Goal: Information Seeking & Learning: Learn about a topic

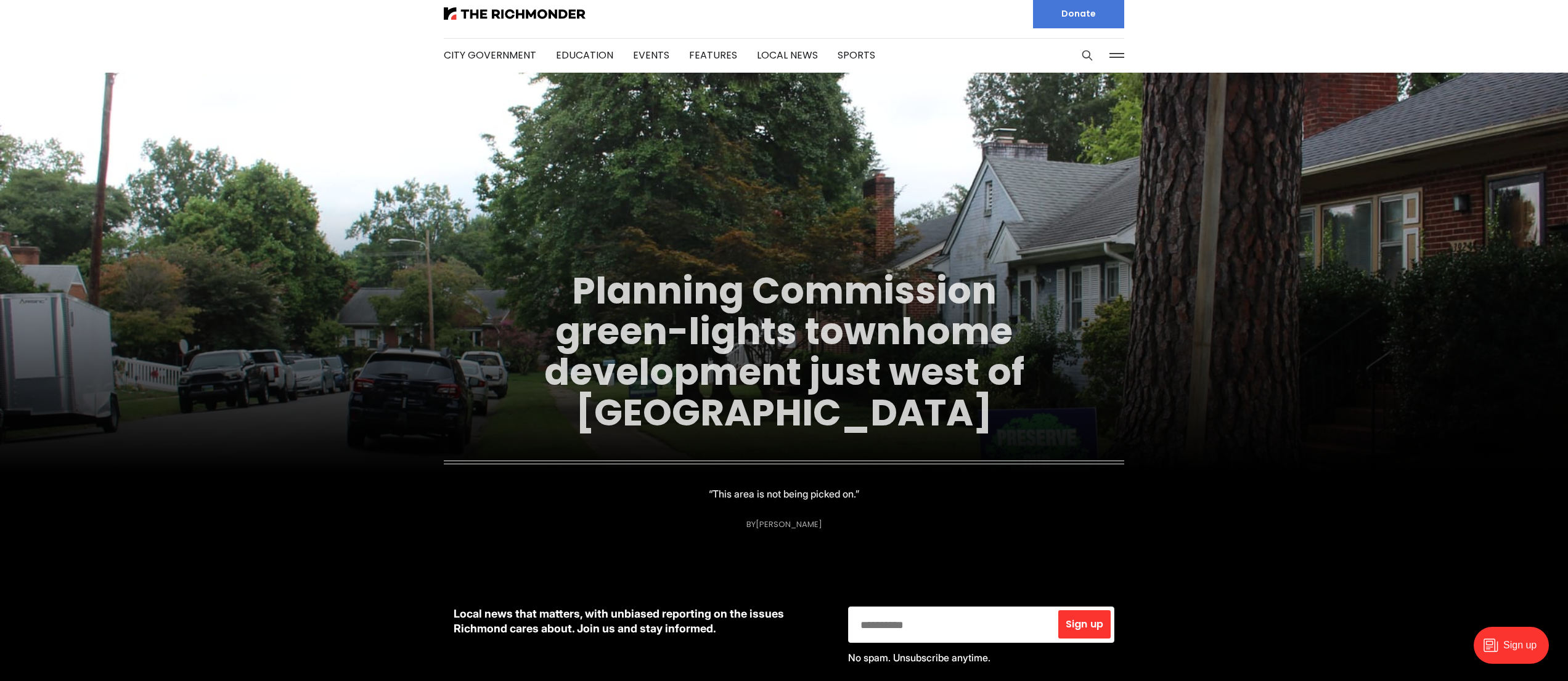
scroll to position [9, 0]
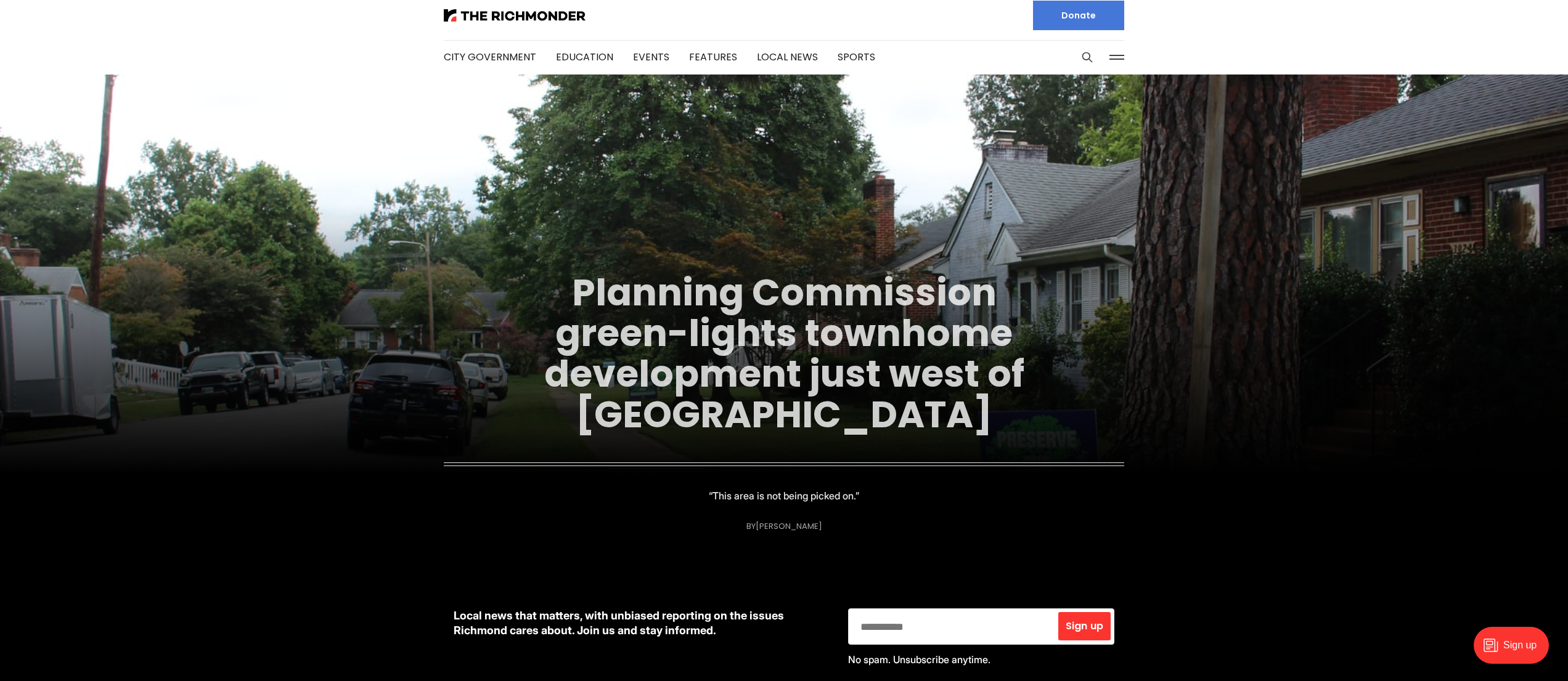
click at [769, 327] on link "Planning Commission green-lights townhome development just west of [GEOGRAPHIC_…" at bounding box center [784, 353] width 480 height 174
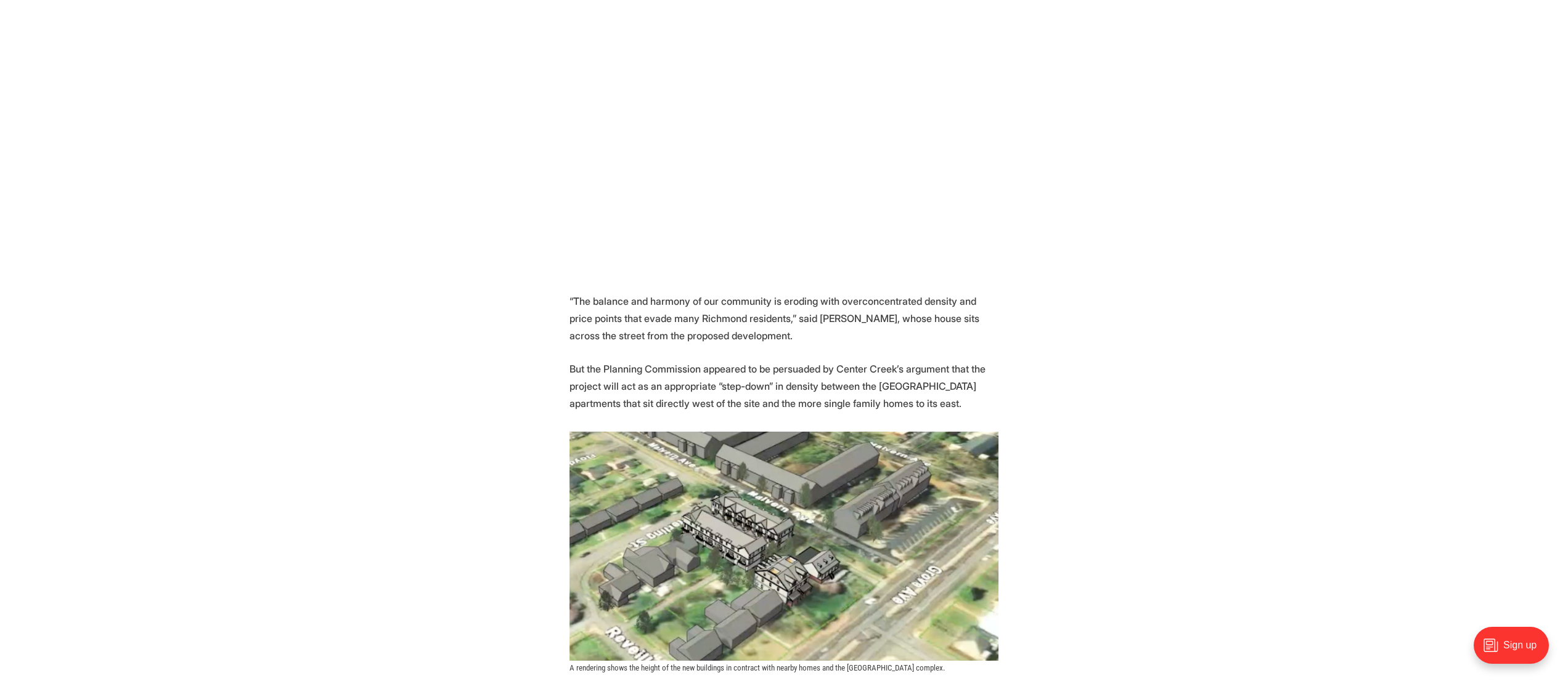
scroll to position [858, 0]
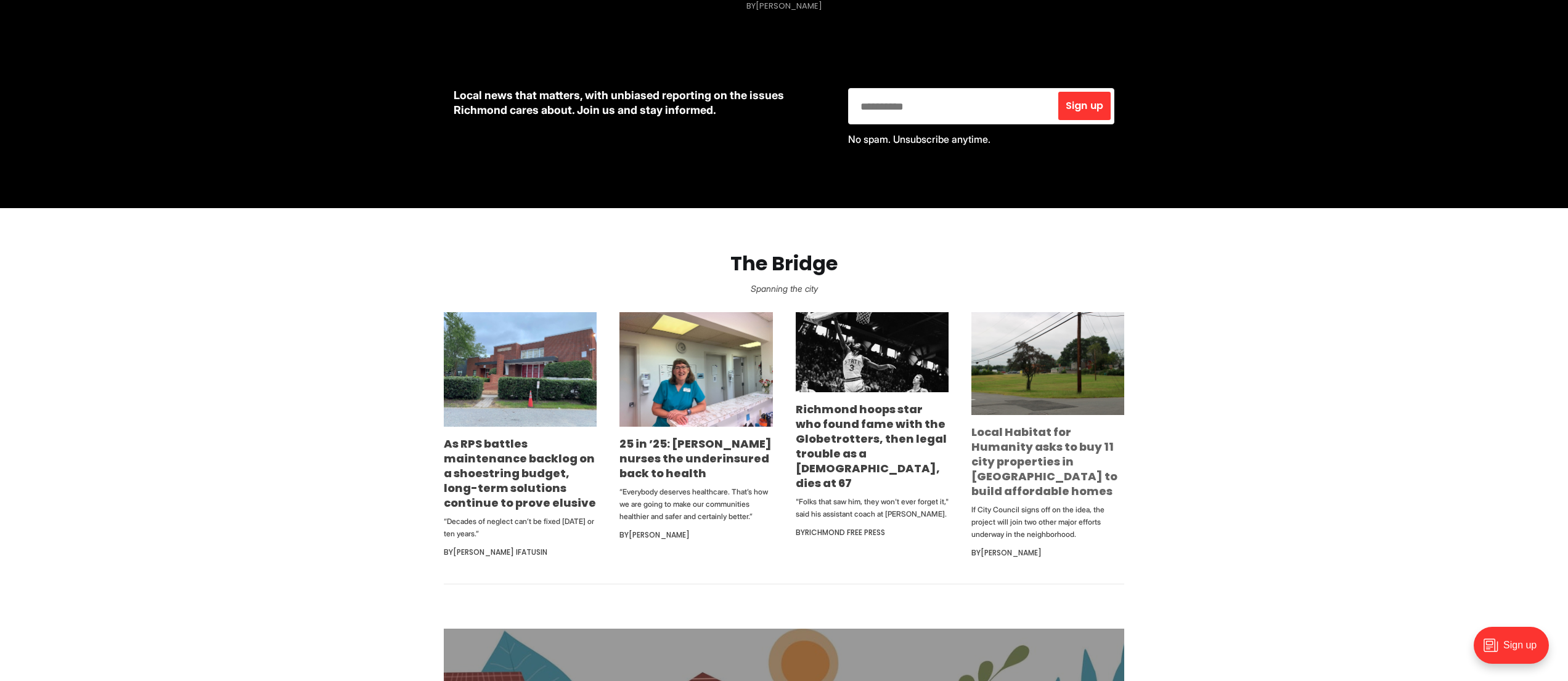
scroll to position [556, 0]
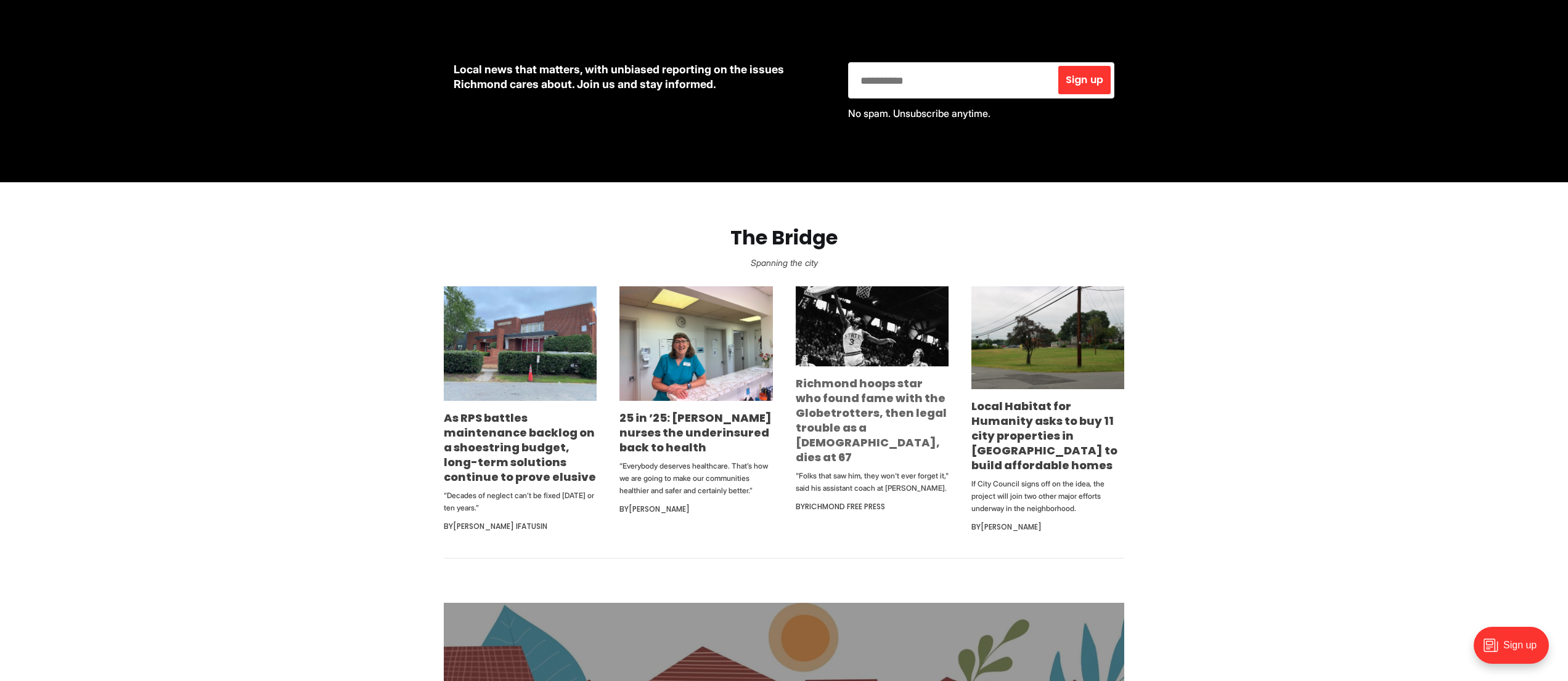
click at [842, 410] on link "Richmond hoops star who found fame with the Globetrotters, then legal trouble a…" at bounding box center [871, 420] width 151 height 89
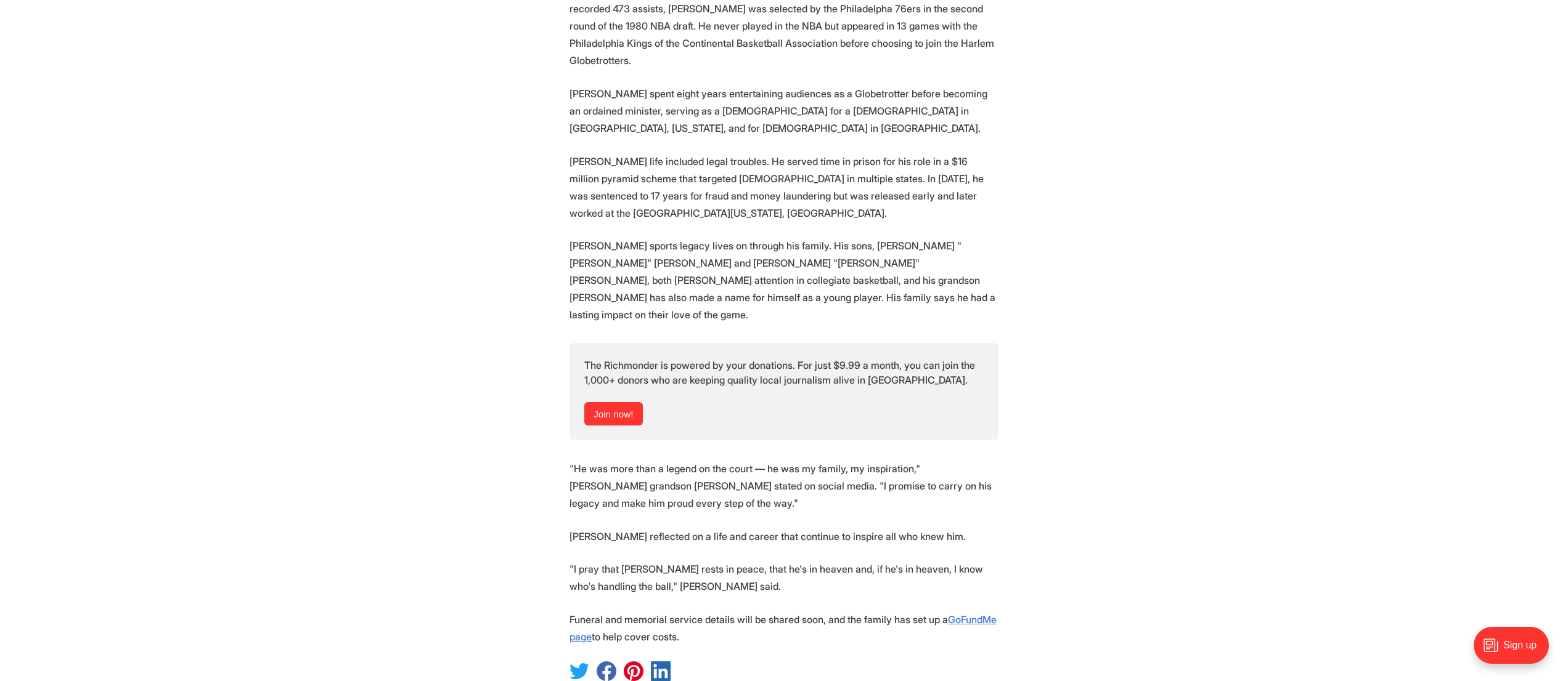
scroll to position [1386, 0]
